Goal: Register for event/course

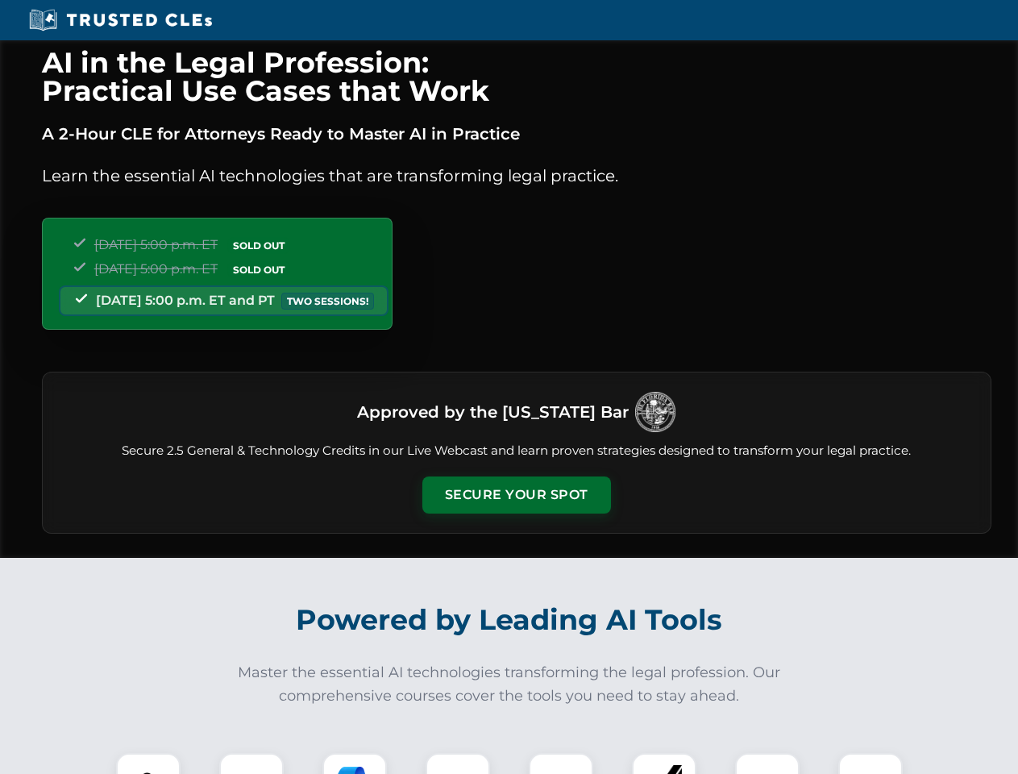
click at [516, 495] on button "Secure Your Spot" at bounding box center [516, 494] width 189 height 37
click at [148, 763] on img at bounding box center [148, 785] width 47 height 47
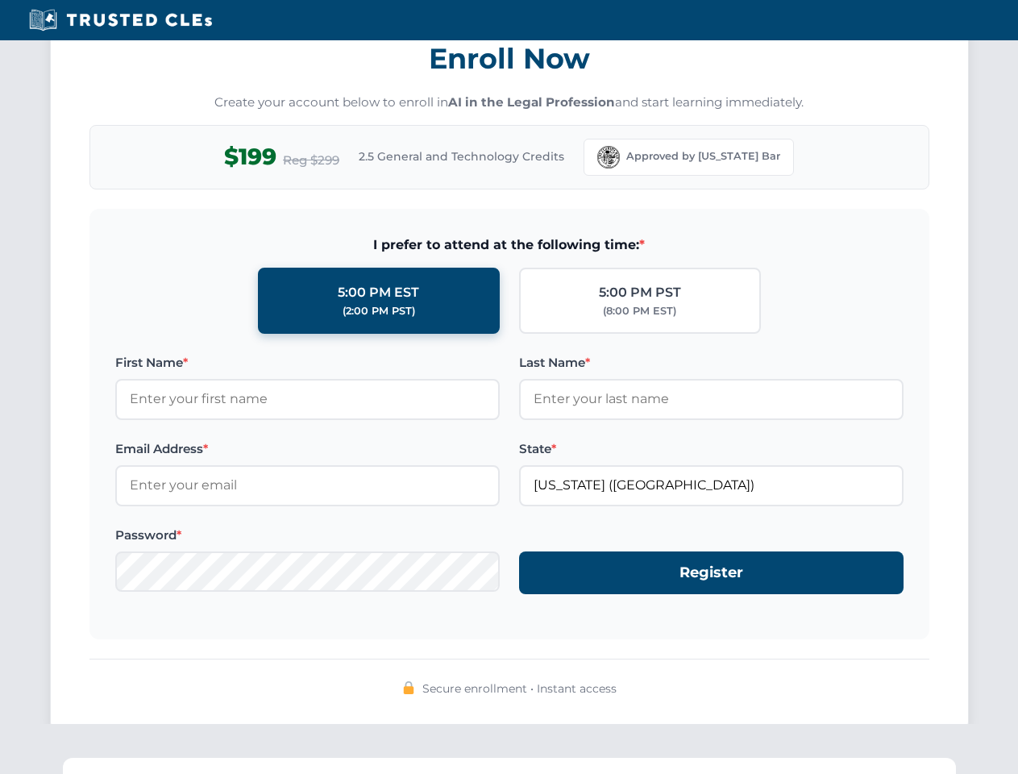
scroll to position [1582, 0]
